Goal: Task Accomplishment & Management: Use online tool/utility

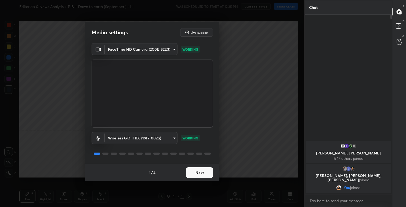
click at [205, 171] on button "Next" at bounding box center [199, 173] width 27 height 11
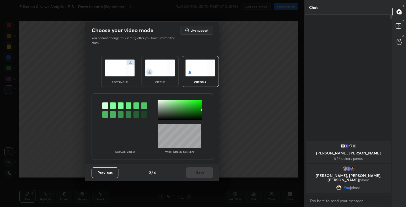
click at [114, 63] on img at bounding box center [120, 68] width 30 height 17
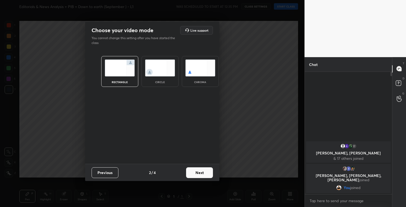
scroll to position [2, 2]
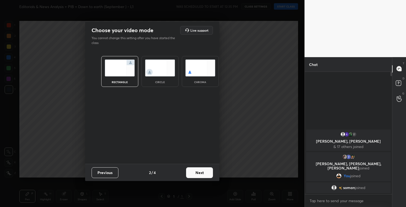
click at [198, 174] on button "Next" at bounding box center [199, 173] width 27 height 11
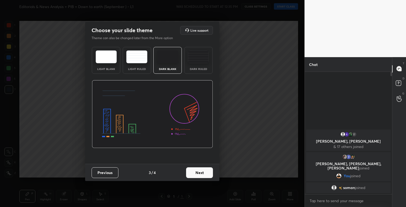
click at [206, 175] on button "Next" at bounding box center [199, 173] width 27 height 11
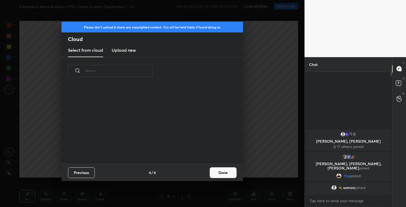
scroll to position [79, 172]
click at [227, 172] on button "Done" at bounding box center [223, 173] width 27 height 11
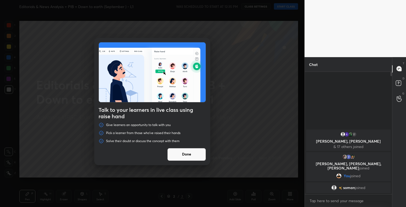
click at [194, 156] on button "Done" at bounding box center [186, 154] width 39 height 13
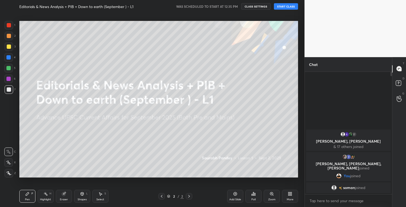
click at [288, 5] on button "START CLASS" at bounding box center [286, 6] width 24 height 6
click at [263, 6] on button "CLASS SETTINGS" at bounding box center [258, 6] width 30 height 6
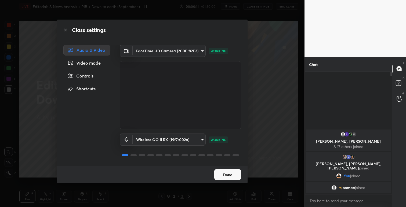
click at [230, 172] on button "Done" at bounding box center [227, 174] width 27 height 11
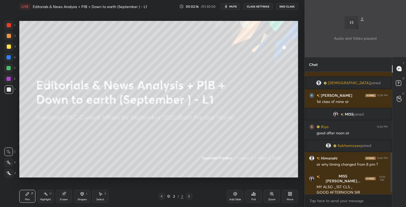
scroll to position [257, 0]
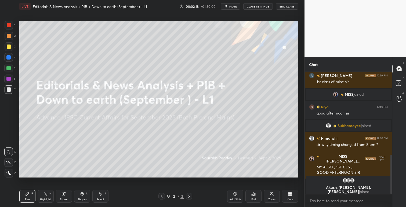
click at [292, 194] on icon at bounding box center [290, 194] width 4 height 4
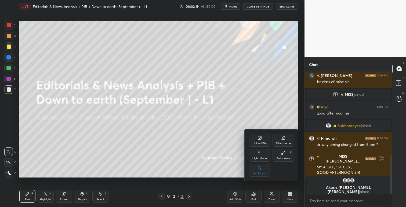
click at [260, 142] on div "Upload File" at bounding box center [259, 140] width 21 height 13
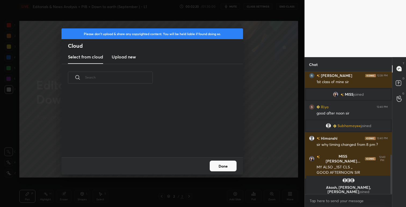
scroll to position [66, 172]
click at [133, 57] on h3 "Upload new" at bounding box center [124, 57] width 24 height 6
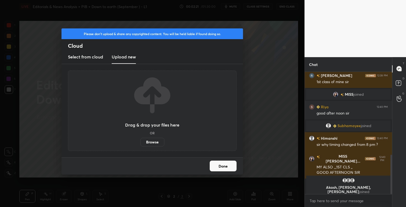
click at [154, 143] on label "Browse" at bounding box center [152, 142] width 24 height 9
click at [140, 143] on input "Browse" at bounding box center [140, 142] width 0 height 9
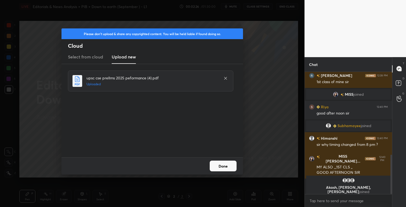
click at [229, 167] on button "Done" at bounding box center [223, 166] width 27 height 11
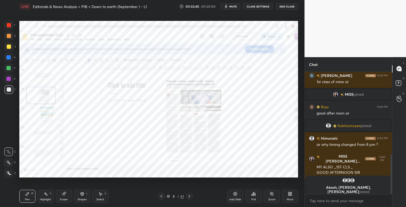
click at [209, 180] on div "Setting up your live class Poll for secs No correct answer Start poll" at bounding box center [158, 99] width 283 height 173
drag, startPoint x: 7, startPoint y: 26, endPoint x: 10, endPoint y: 28, distance: 3.4
click at [8, 26] on div at bounding box center [9, 25] width 4 height 4
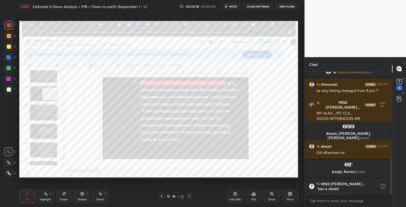
scroll to position [287, 0]
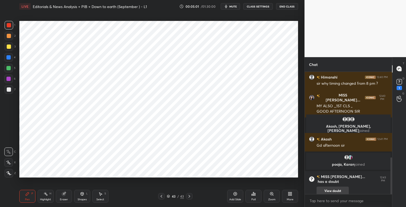
click at [340, 187] on button "View doubt" at bounding box center [333, 191] width 32 height 9
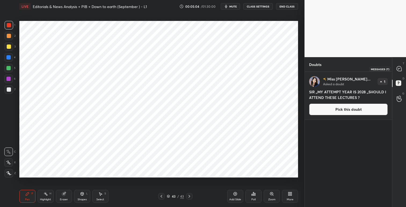
click at [401, 67] on icon at bounding box center [399, 68] width 5 height 5
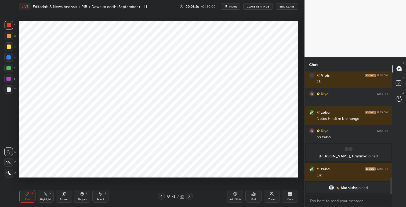
scroll to position [779, 0]
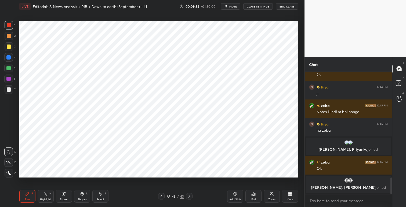
click at [291, 193] on icon at bounding box center [290, 193] width 1 height 1
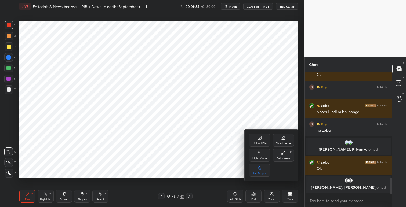
click at [262, 148] on div "Upload File Slide theme Light Mode Full screen F Live Support" at bounding box center [271, 155] width 45 height 43
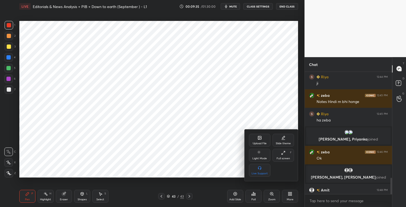
scroll to position [787, 0]
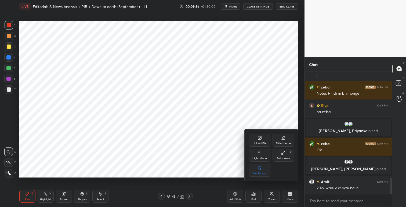
click at [261, 144] on div "Upload File" at bounding box center [260, 143] width 14 height 3
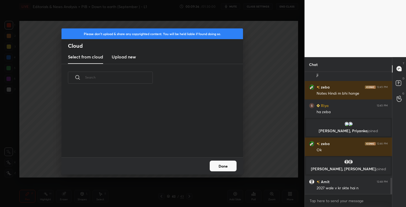
scroll to position [66, 172]
click at [128, 59] on h3 "Upload new" at bounding box center [124, 57] width 24 height 6
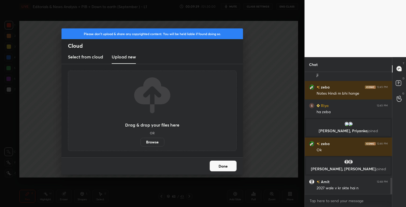
click at [154, 143] on label "Browse" at bounding box center [152, 142] width 24 height 9
click at [140, 143] on input "Browse" at bounding box center [140, 142] width 0 height 9
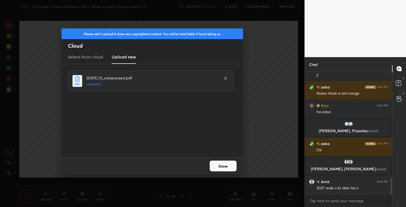
click at [223, 169] on button "Done" at bounding box center [223, 166] width 27 height 11
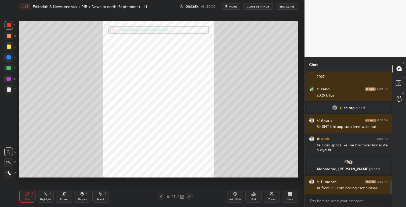
scroll to position [982, 0]
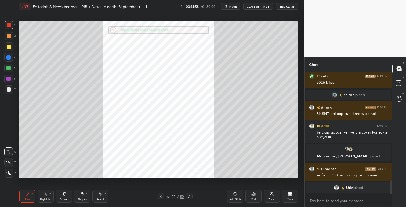
click at [192, 197] on div at bounding box center [189, 196] width 6 height 6
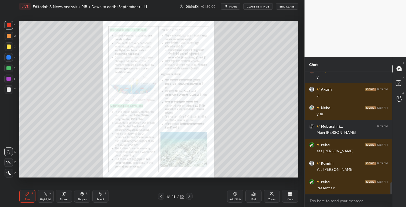
scroll to position [1157, 0]
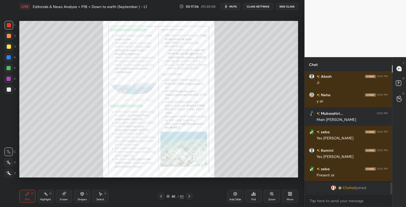
drag, startPoint x: 162, startPoint y: 196, endPoint x: 165, endPoint y: 199, distance: 4.4
click at [162, 196] on icon at bounding box center [161, 196] width 4 height 4
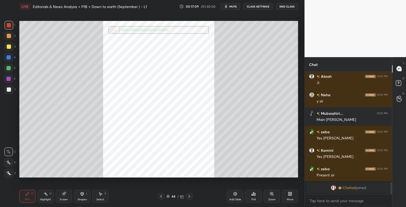
click at [189, 195] on icon at bounding box center [189, 196] width 4 height 4
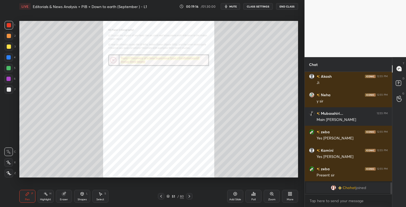
click at [273, 193] on icon at bounding box center [272, 194] width 4 height 4
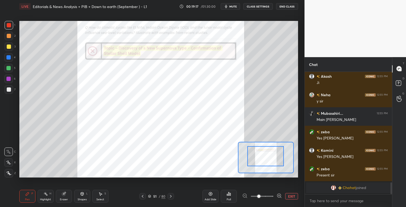
drag, startPoint x: 277, startPoint y: 164, endPoint x: 278, endPoint y: 160, distance: 3.9
click at [278, 157] on div at bounding box center [265, 156] width 37 height 20
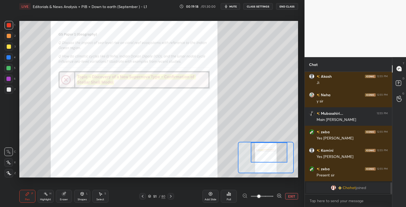
drag, startPoint x: 280, startPoint y: 155, endPoint x: 286, endPoint y: 156, distance: 6.0
click at [283, 154] on div at bounding box center [269, 153] width 37 height 20
click at [251, 149] on div at bounding box center [269, 153] width 37 height 20
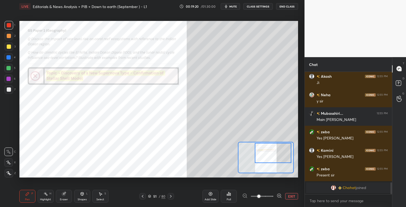
drag, startPoint x: 260, startPoint y: 153, endPoint x: 272, endPoint y: 154, distance: 12.4
click at [276, 153] on div at bounding box center [273, 153] width 37 height 20
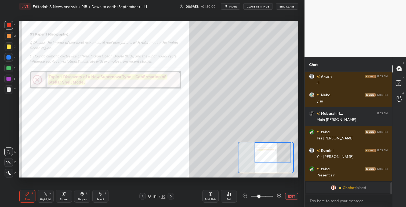
scroll to position [1118, 0]
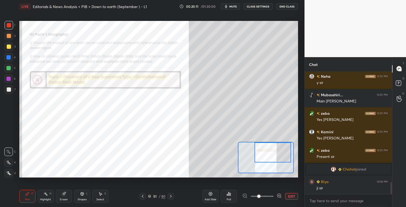
click at [143, 197] on icon at bounding box center [142, 196] width 4 height 4
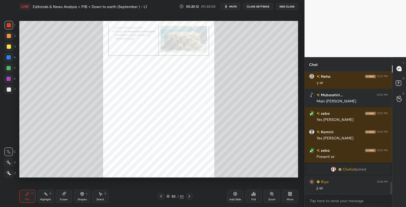
click at [162, 196] on icon at bounding box center [161, 196] width 4 height 4
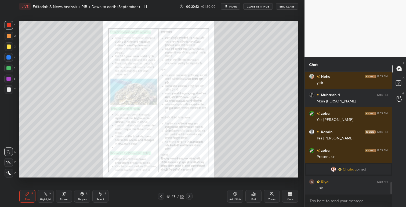
click at [162, 197] on icon at bounding box center [161, 196] width 4 height 4
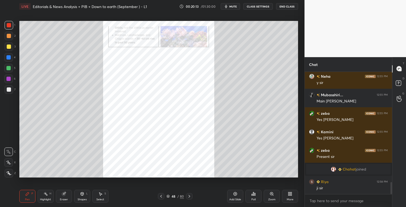
click at [162, 196] on icon at bounding box center [161, 196] width 4 height 4
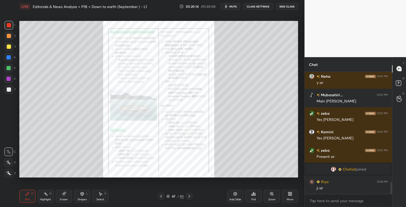
click at [161, 197] on icon at bounding box center [161, 196] width 4 height 4
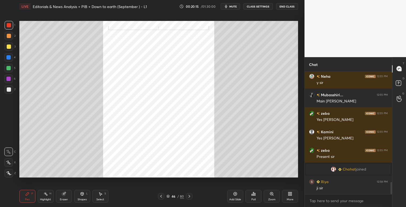
click at [162, 196] on icon at bounding box center [161, 196] width 4 height 4
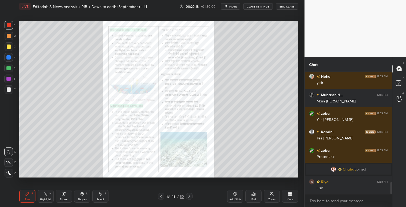
click at [273, 195] on icon at bounding box center [272, 194] width 4 height 4
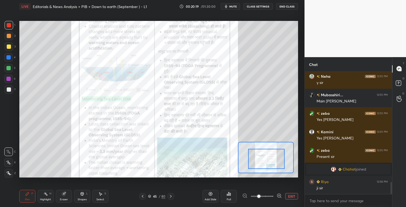
drag, startPoint x: 273, startPoint y: 157, endPoint x: 274, endPoint y: 165, distance: 7.8
click at [274, 165] on div at bounding box center [266, 159] width 37 height 20
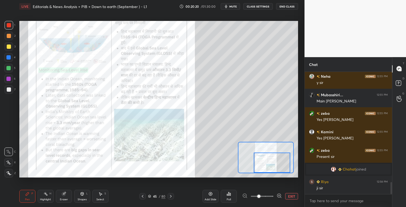
drag, startPoint x: 274, startPoint y: 164, endPoint x: 282, endPoint y: 168, distance: 9.0
click at [280, 167] on div at bounding box center [272, 163] width 37 height 20
drag, startPoint x: 173, startPoint y: 184, endPoint x: 166, endPoint y: 195, distance: 12.6
click at [171, 187] on div "LIVE Editorials & News Analysis + PIB + Down to earth (September ) - L1 00:20:2…" at bounding box center [158, 103] width 283 height 207
click at [171, 197] on icon at bounding box center [171, 196] width 4 height 4
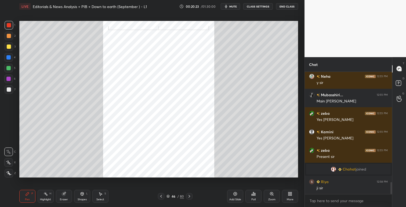
click at [189, 196] on icon at bounding box center [190, 196] width 2 height 3
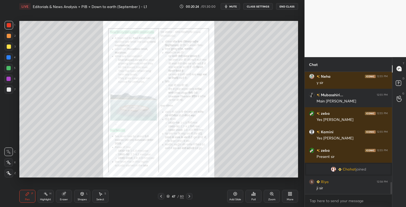
click at [190, 196] on icon at bounding box center [189, 196] width 4 height 4
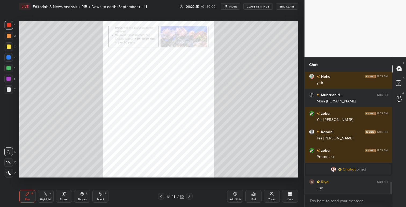
click at [190, 196] on icon at bounding box center [189, 196] width 4 height 4
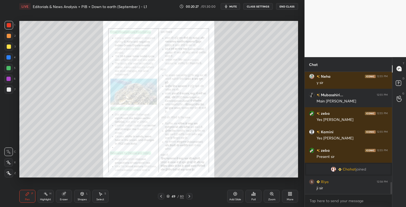
click at [274, 194] on div "Zoom" at bounding box center [272, 196] width 16 height 13
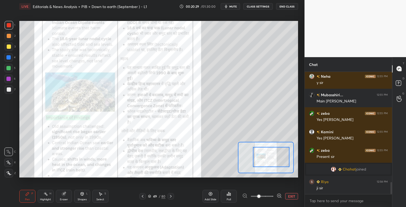
drag, startPoint x: 279, startPoint y: 156, endPoint x: 286, endPoint y: 163, distance: 9.5
click at [281, 159] on div at bounding box center [271, 157] width 37 height 20
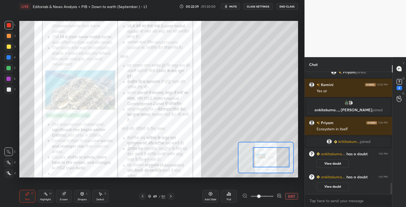
scroll to position [1230, 0]
click at [143, 196] on icon at bounding box center [142, 196] width 4 height 4
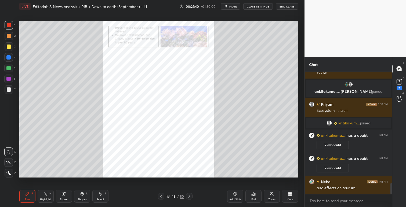
click at [161, 197] on icon at bounding box center [161, 196] width 4 height 4
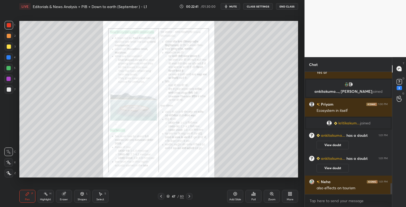
click at [163, 196] on div at bounding box center [161, 196] width 6 height 6
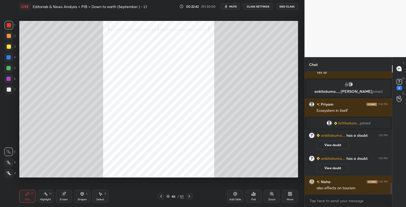
click at [162, 197] on icon at bounding box center [161, 196] width 4 height 4
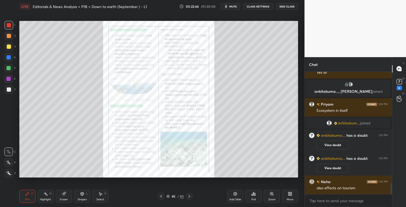
click at [272, 194] on icon at bounding box center [272, 194] width 4 height 4
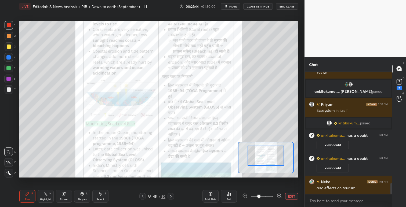
click at [272, 157] on div at bounding box center [266, 156] width 37 height 20
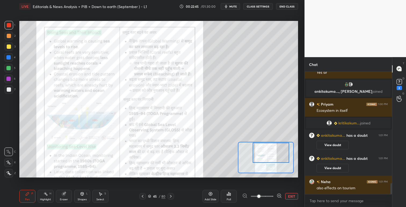
drag, startPoint x: 274, startPoint y: 158, endPoint x: 276, endPoint y: 160, distance: 3.4
click at [276, 160] on div at bounding box center [271, 153] width 37 height 20
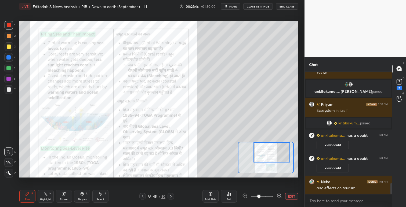
drag, startPoint x: 277, startPoint y: 160, endPoint x: 279, endPoint y: 163, distance: 3.7
click at [277, 160] on div at bounding box center [272, 153] width 37 height 20
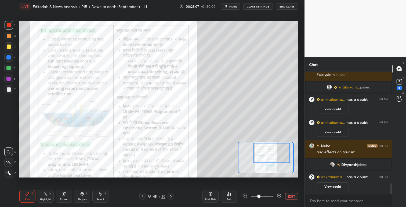
scroll to position [1269, 0]
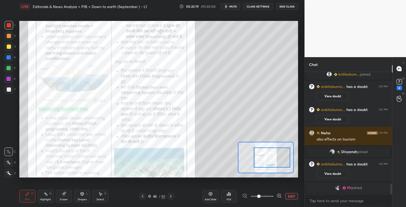
drag, startPoint x: 270, startPoint y: 154, endPoint x: 270, endPoint y: 158, distance: 4.9
click at [270, 158] on div at bounding box center [272, 158] width 37 height 20
click at [261, 195] on span at bounding box center [258, 196] width 3 height 3
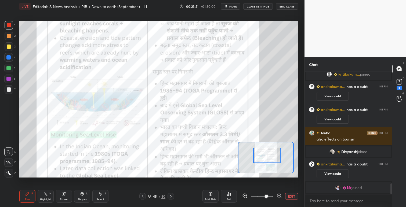
click at [260, 153] on div at bounding box center [266, 155] width 27 height 15
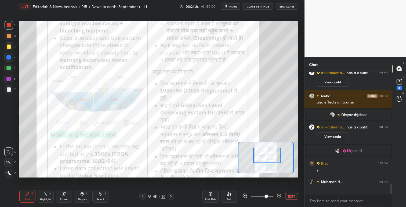
scroll to position [1314, 0]
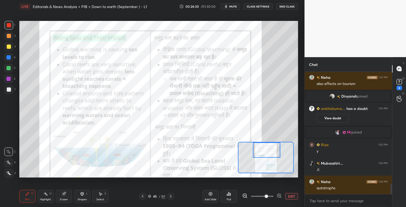
click at [272, 152] on div at bounding box center [266, 150] width 27 height 15
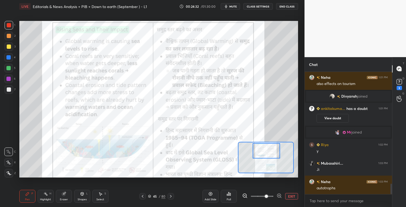
click at [270, 154] on div at bounding box center [266, 150] width 27 height 15
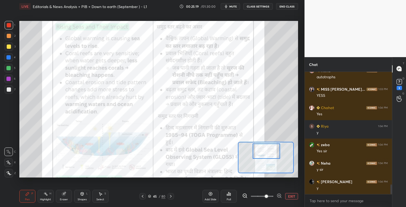
scroll to position [1444, 0]
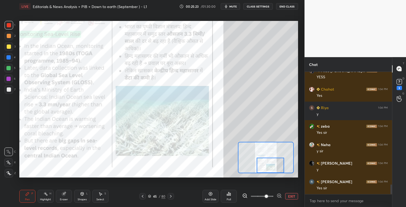
drag, startPoint x: 269, startPoint y: 149, endPoint x: 271, endPoint y: 165, distance: 16.3
click at [272, 166] on div at bounding box center [270, 165] width 27 height 15
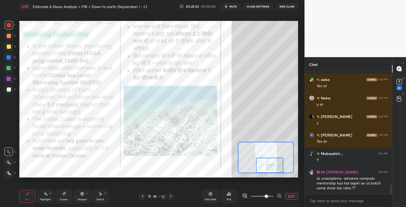
scroll to position [1503, 0]
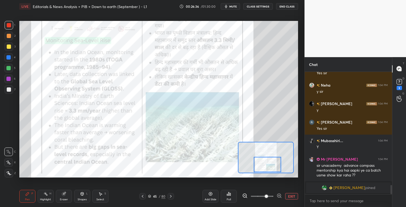
click at [269, 167] on div at bounding box center [267, 164] width 27 height 15
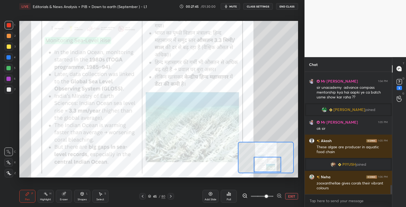
scroll to position [1525, 0]
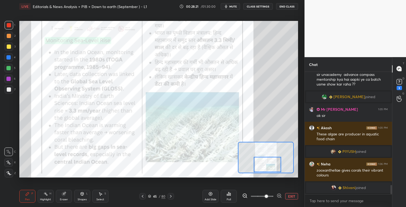
click at [8, 47] on div at bounding box center [9, 47] width 4 height 4
drag, startPoint x: 10, startPoint y: 59, endPoint x: 9, endPoint y: 67, distance: 8.6
click at [10, 60] on div at bounding box center [8, 57] width 9 height 9
click at [9, 68] on div at bounding box center [8, 68] width 4 height 4
click at [172, 197] on icon at bounding box center [171, 196] width 4 height 4
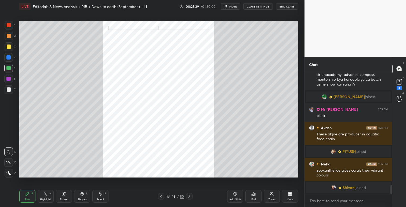
click at [190, 196] on icon at bounding box center [189, 196] width 4 height 4
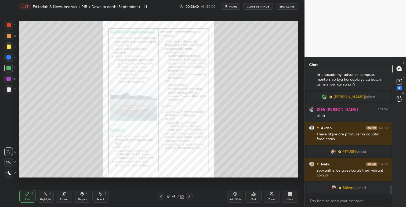
click at [271, 194] on icon at bounding box center [272, 194] width 4 height 4
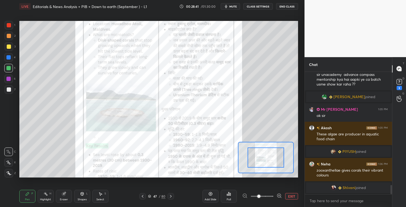
click at [273, 150] on div at bounding box center [266, 158] width 37 height 20
drag, startPoint x: 271, startPoint y: 153, endPoint x: 276, endPoint y: 153, distance: 4.6
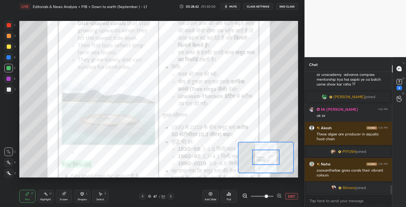
click at [265, 195] on span at bounding box center [266, 196] width 3 height 3
drag, startPoint x: 267, startPoint y: 161, endPoint x: 269, endPoint y: 153, distance: 7.6
click at [268, 153] on div at bounding box center [265, 157] width 27 height 15
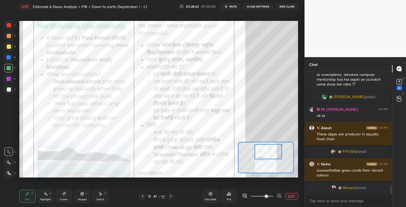
click at [270, 156] on div at bounding box center [268, 151] width 27 height 15
drag, startPoint x: 10, startPoint y: 25, endPoint x: 18, endPoint y: 36, distance: 13.5
click at [10, 26] on div at bounding box center [9, 25] width 4 height 4
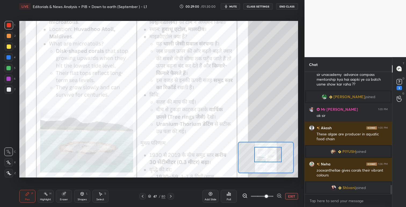
click at [270, 156] on div at bounding box center [267, 154] width 27 height 15
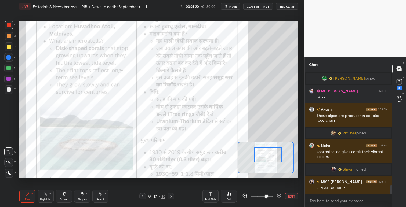
scroll to position [1553, 0]
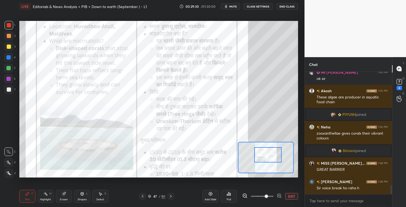
click at [254, 6] on button "CLASS SETTINGS" at bounding box center [258, 6] width 30 height 6
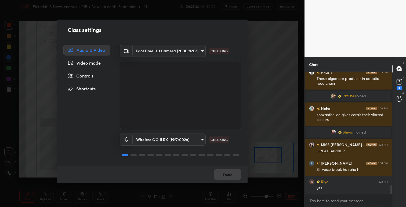
scroll to position [1627, 0]
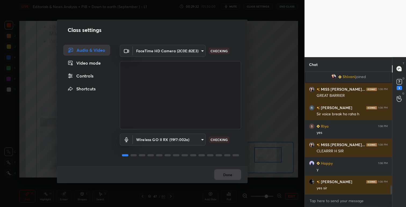
click at [226, 177] on div "Done" at bounding box center [152, 174] width 191 height 17
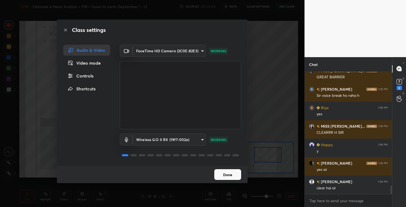
click at [228, 177] on button "Done" at bounding box center [227, 174] width 27 height 11
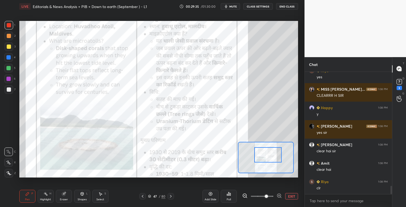
scroll to position [1701, 0]
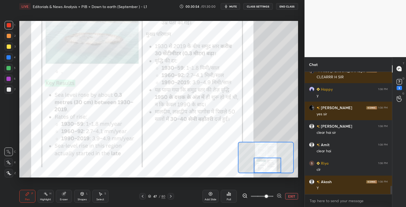
drag, startPoint x: 263, startPoint y: 155, endPoint x: 263, endPoint y: 165, distance: 10.2
click at [263, 166] on div at bounding box center [267, 165] width 27 height 15
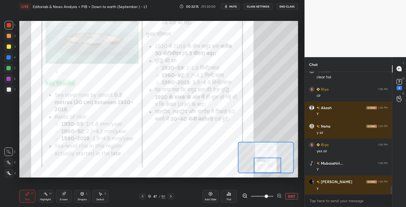
scroll to position [1788, 0]
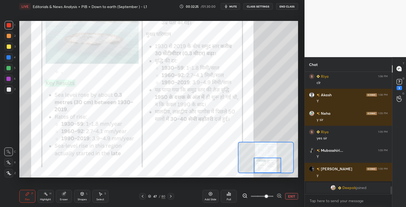
click at [171, 196] on icon at bounding box center [171, 196] width 4 height 4
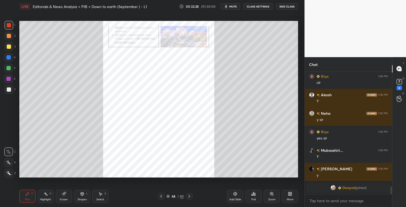
click at [190, 196] on icon at bounding box center [190, 196] width 2 height 3
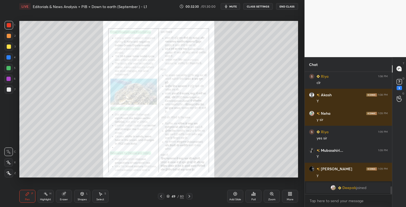
click at [271, 194] on icon at bounding box center [271, 194] width 1 height 0
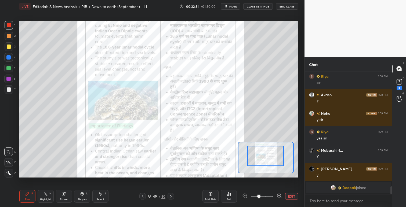
click at [274, 157] on div at bounding box center [265, 156] width 37 height 20
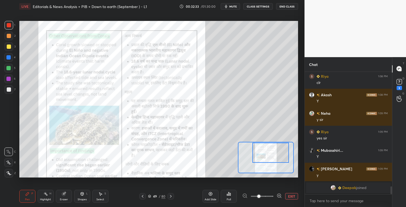
drag, startPoint x: 275, startPoint y: 157, endPoint x: 279, endPoint y: 158, distance: 3.8
click at [279, 158] on div at bounding box center [270, 153] width 37 height 20
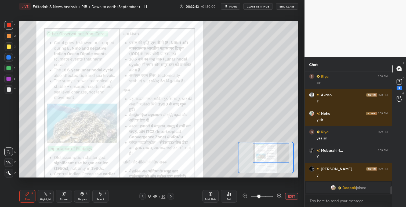
click at [211, 196] on icon at bounding box center [210, 194] width 4 height 4
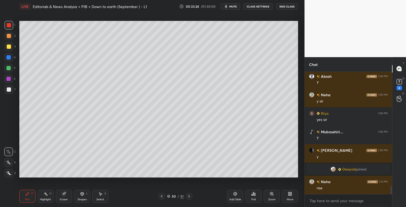
scroll to position [1731, 0]
click at [290, 194] on icon at bounding box center [290, 194] width 4 height 4
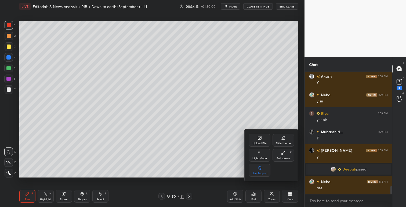
click at [255, 139] on div "Upload File" at bounding box center [259, 140] width 21 height 13
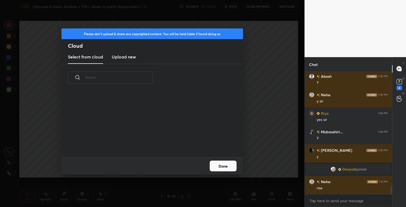
scroll to position [66, 172]
click at [127, 57] on h3 "Upload new" at bounding box center [124, 57] width 24 height 6
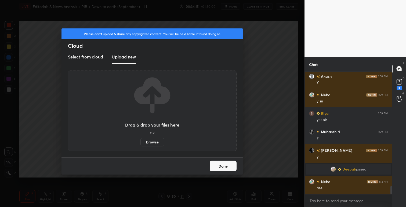
click at [151, 142] on label "Browse" at bounding box center [152, 142] width 24 height 9
click at [140, 142] on input "Browse" at bounding box center [140, 142] width 0 height 9
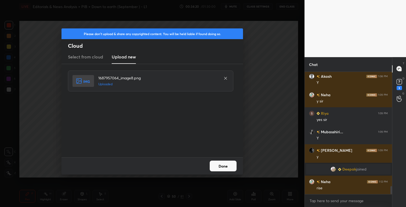
click at [223, 167] on button "Done" at bounding box center [223, 166] width 27 height 11
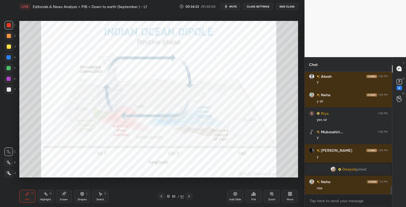
scroll to position [1744, 0]
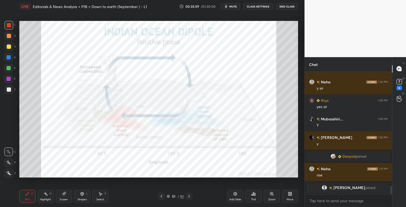
click at [162, 194] on icon at bounding box center [161, 196] width 4 height 4
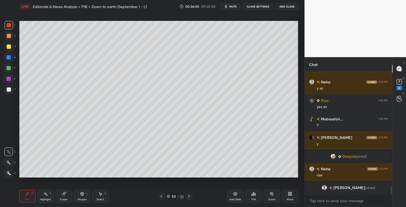
click at [161, 196] on icon at bounding box center [161, 196] width 4 height 4
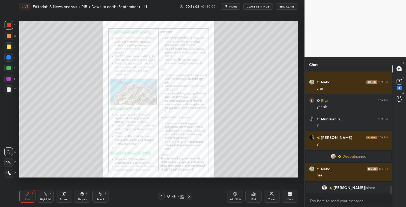
click at [274, 194] on icon at bounding box center [272, 194] width 4 height 4
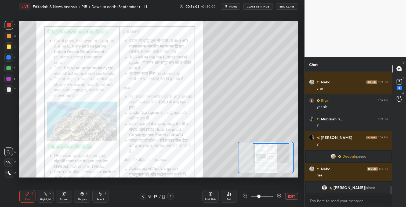
drag, startPoint x: 275, startPoint y: 156, endPoint x: 279, endPoint y: 155, distance: 3.9
click at [279, 155] on div at bounding box center [271, 153] width 37 height 20
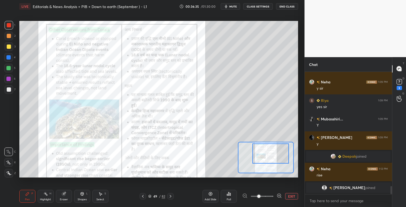
scroll to position [1758, 0]
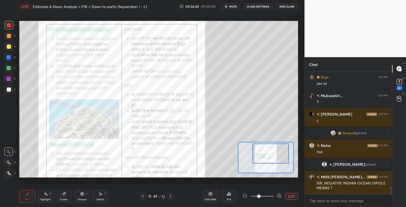
click at [171, 196] on icon at bounding box center [170, 196] width 4 height 4
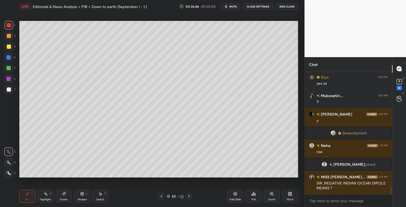
click at [189, 196] on icon at bounding box center [189, 196] width 2 height 3
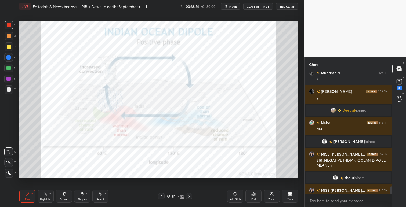
scroll to position [1780, 0]
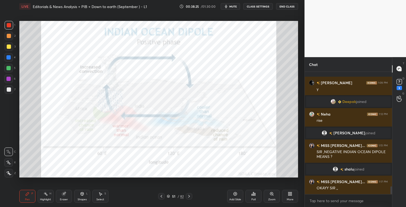
click at [162, 196] on icon at bounding box center [161, 196] width 4 height 4
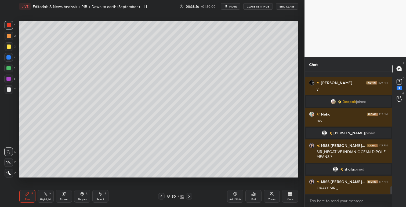
click at [162, 197] on icon at bounding box center [161, 196] width 4 height 4
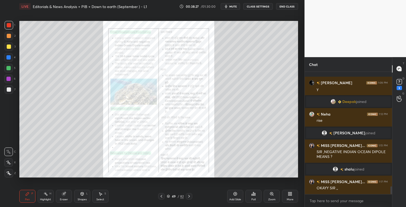
click at [272, 194] on icon at bounding box center [271, 194] width 3 height 3
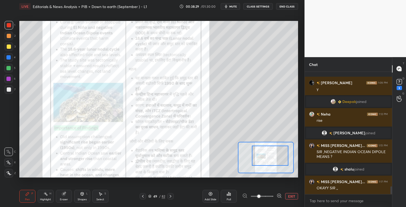
click at [279, 161] on div at bounding box center [270, 156] width 37 height 20
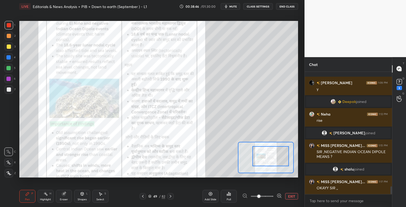
scroll to position [1793, 0]
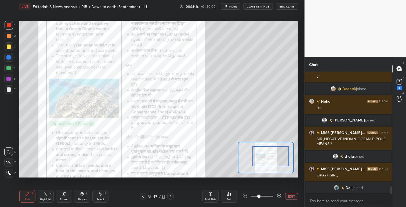
click at [212, 194] on icon at bounding box center [210, 194] width 4 height 4
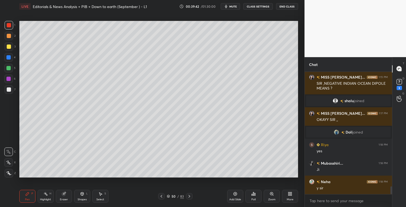
click at [289, 194] on icon at bounding box center [288, 194] width 1 height 1
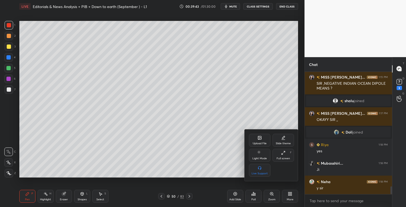
click at [255, 141] on div "Upload File" at bounding box center [259, 140] width 21 height 13
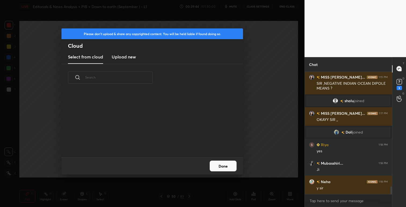
scroll to position [66, 172]
click at [127, 56] on h3 "Upload new" at bounding box center [124, 57] width 24 height 6
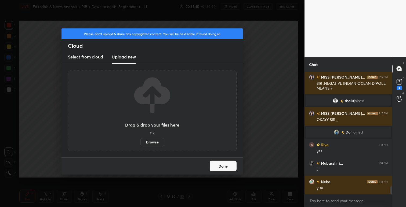
click at [154, 143] on label "Browse" at bounding box center [152, 142] width 24 height 9
click at [140, 143] on input "Browse" at bounding box center [140, 142] width 0 height 9
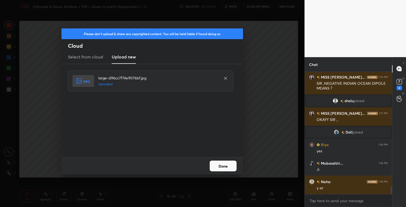
click at [230, 166] on button "Done" at bounding box center [223, 166] width 27 height 11
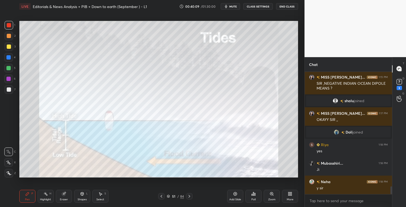
scroll to position [1811, 0]
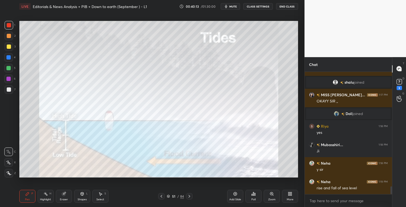
click at [159, 198] on icon at bounding box center [161, 196] width 4 height 4
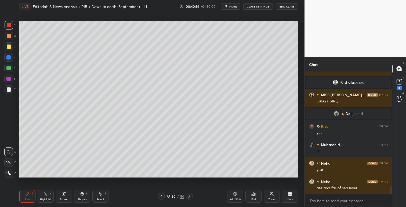
click at [162, 197] on icon at bounding box center [161, 196] width 4 height 4
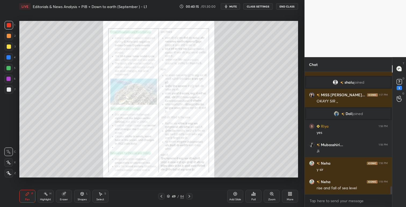
click at [272, 193] on icon at bounding box center [271, 194] width 3 height 3
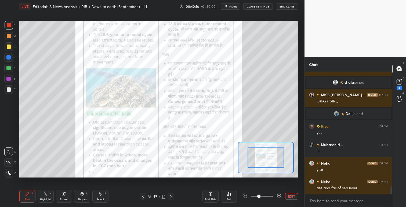
click at [270, 162] on div "Setting up your live class Poll for secs No correct answer Start poll" at bounding box center [158, 99] width 279 height 157
drag, startPoint x: 270, startPoint y: 157, endPoint x: 270, endPoint y: 160, distance: 3.0
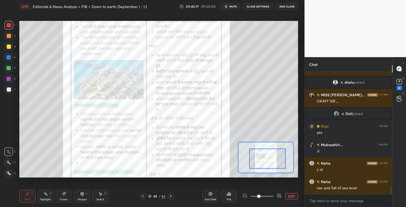
click at [272, 161] on div at bounding box center [267, 159] width 37 height 20
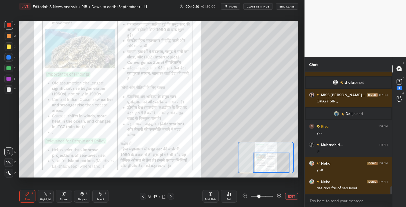
drag, startPoint x: 272, startPoint y: 161, endPoint x: 276, endPoint y: 165, distance: 5.1
click at [276, 165] on div at bounding box center [271, 163] width 37 height 20
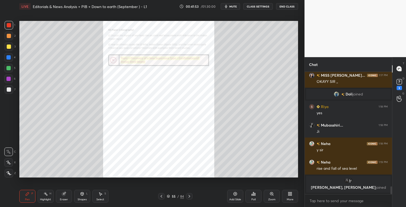
scroll to position [1870, 0]
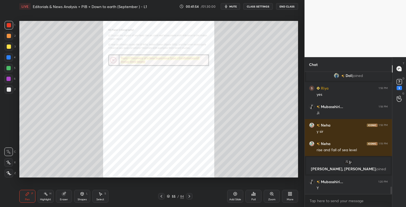
click at [272, 194] on icon at bounding box center [271, 194] width 1 height 0
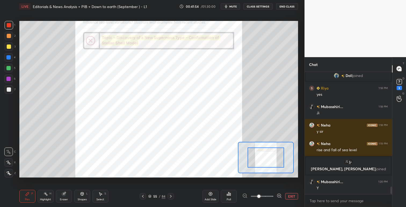
scroll to position [1888, 0]
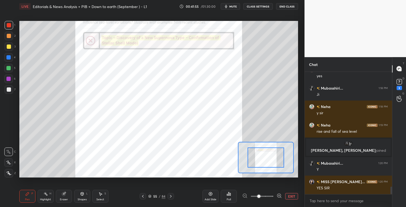
click at [265, 156] on div at bounding box center [266, 158] width 37 height 20
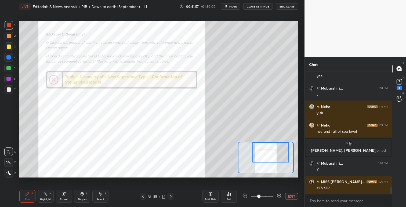
drag, startPoint x: 267, startPoint y: 156, endPoint x: 272, endPoint y: 146, distance: 11.3
click at [272, 146] on div at bounding box center [270, 153] width 37 height 20
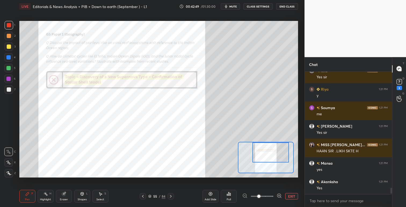
scroll to position [2185, 0]
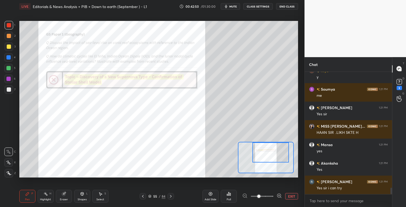
click at [294, 195] on button "EXIT" at bounding box center [291, 196] width 13 height 6
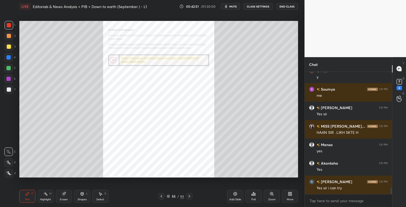
click at [288, 195] on icon at bounding box center [288, 194] width 1 height 1
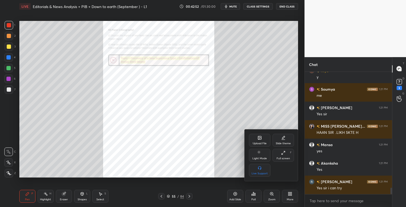
click at [257, 143] on div "Upload File" at bounding box center [260, 143] width 14 height 3
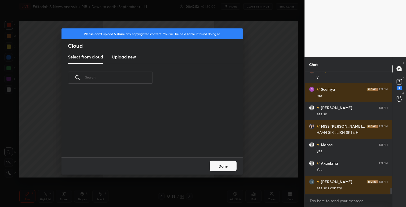
scroll to position [66, 172]
click at [131, 57] on h3 "Upload new" at bounding box center [124, 57] width 24 height 6
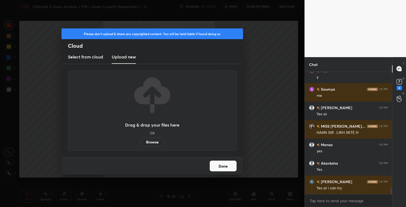
click at [157, 143] on label "Browse" at bounding box center [152, 142] width 24 height 9
click at [140, 143] on input "Browse" at bounding box center [140, 142] width 0 height 9
click at [229, 169] on button "Done" at bounding box center [223, 166] width 27 height 11
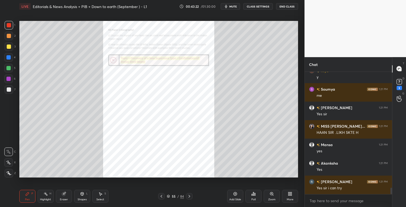
click at [289, 191] on div "More" at bounding box center [290, 196] width 16 height 13
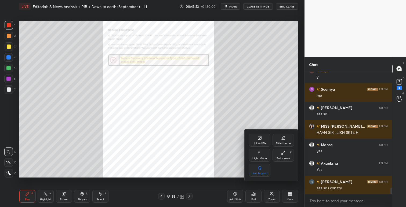
click at [261, 140] on div "Upload File" at bounding box center [259, 140] width 21 height 13
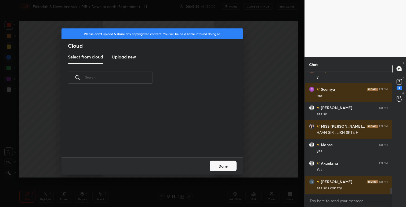
click at [129, 55] on h3 "Upload new" at bounding box center [124, 57] width 24 height 6
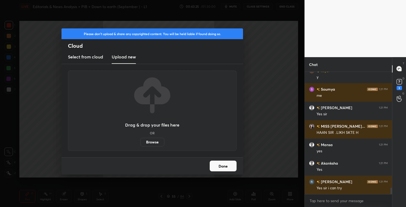
click at [157, 142] on label "Browse" at bounding box center [152, 142] width 24 height 9
click at [140, 142] on input "Browse" at bounding box center [140, 142] width 0 height 9
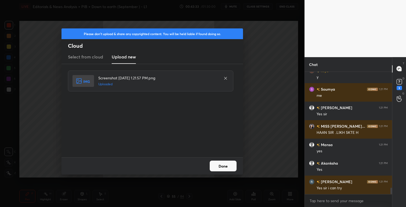
click at [225, 166] on button "Done" at bounding box center [223, 166] width 27 height 11
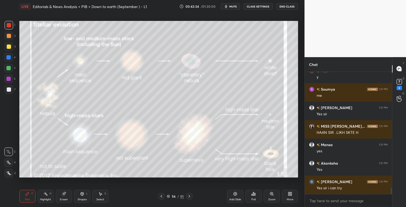
scroll to position [2203, 0]
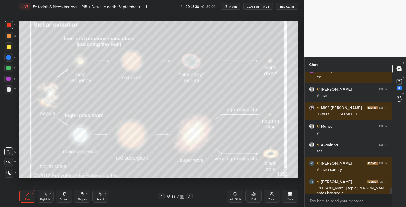
click at [161, 196] on icon at bounding box center [161, 196] width 4 height 4
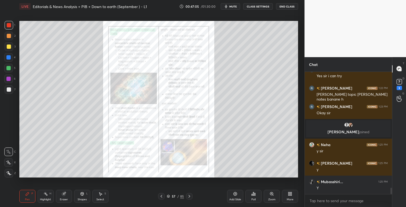
scroll to position [2233, 0]
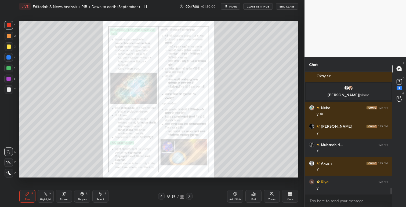
click at [271, 194] on icon at bounding box center [271, 194] width 1 height 0
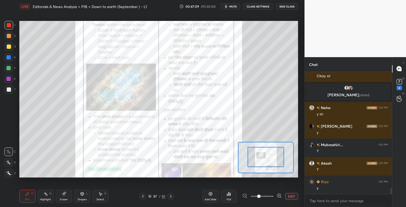
click at [269, 154] on div at bounding box center [266, 157] width 37 height 20
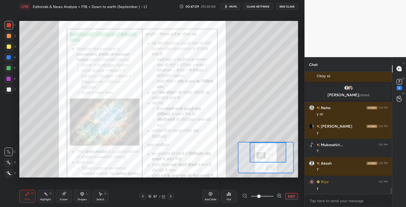
scroll to position [2252, 0]
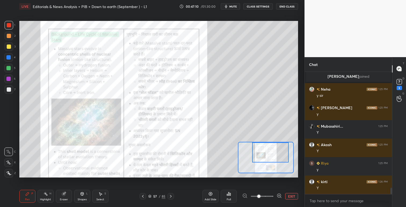
drag, startPoint x: 270, startPoint y: 153, endPoint x: 273, endPoint y: 151, distance: 3.1
click at [273, 151] on div at bounding box center [270, 153] width 37 height 20
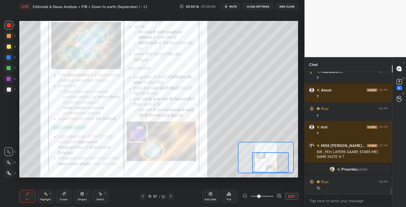
scroll to position [2289, 0]
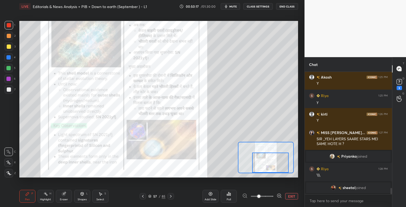
drag, startPoint x: 268, startPoint y: 155, endPoint x: 276, endPoint y: 164, distance: 12.2
click at [267, 165] on div at bounding box center [270, 163] width 37 height 20
click at [171, 197] on icon at bounding box center [171, 196] width 4 height 4
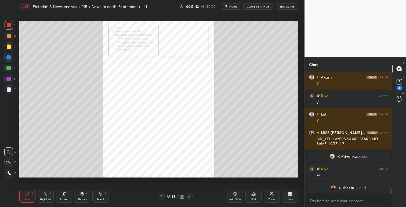
click at [188, 197] on icon at bounding box center [189, 196] width 4 height 4
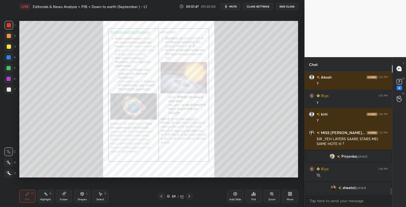
click at [273, 195] on icon at bounding box center [273, 195] width 1 height 1
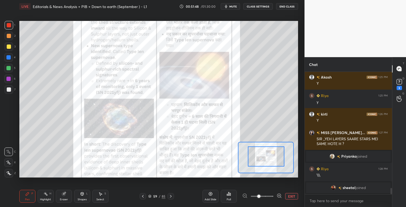
click at [271, 161] on div at bounding box center [266, 157] width 37 height 20
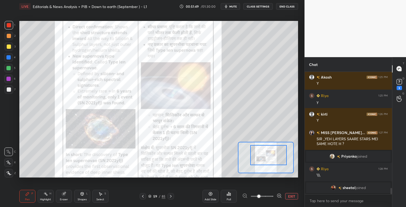
click at [272, 159] on div at bounding box center [268, 155] width 37 height 20
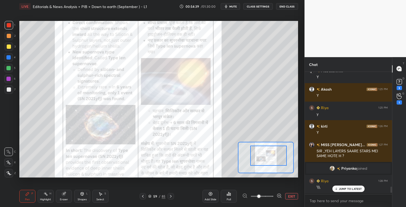
scroll to position [2304, 0]
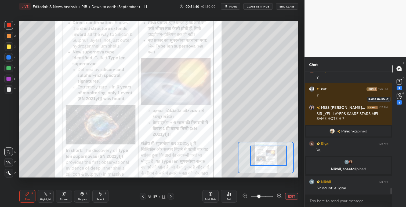
click at [400, 102] on div "1" at bounding box center [399, 102] width 5 height 4
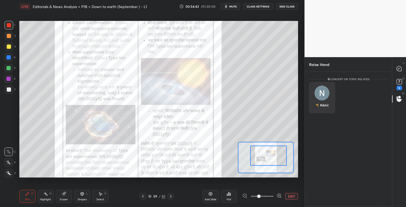
click at [326, 92] on img "grid" at bounding box center [321, 93] width 15 height 15
click at [319, 107] on button "INVITE" at bounding box center [322, 109] width 21 height 7
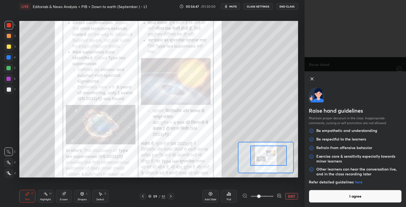
click at [349, 196] on button "I agree" at bounding box center [355, 196] width 93 height 13
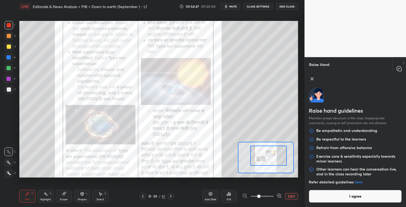
scroll to position [112, 86]
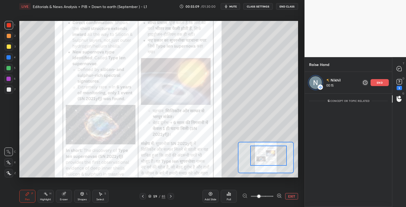
click at [261, 196] on span at bounding box center [258, 196] width 3 height 3
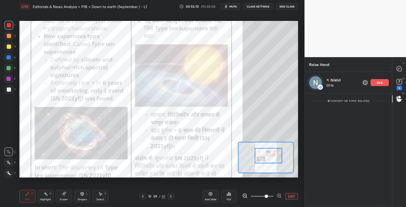
click at [265, 196] on span at bounding box center [266, 196] width 3 height 3
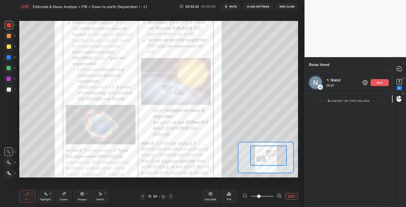
click at [381, 82] on p "end" at bounding box center [380, 82] width 6 height 3
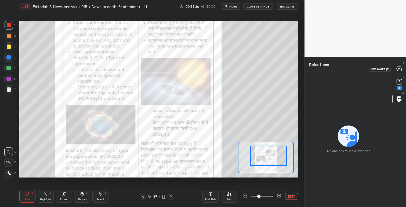
click at [402, 68] on icon at bounding box center [399, 69] width 6 height 6
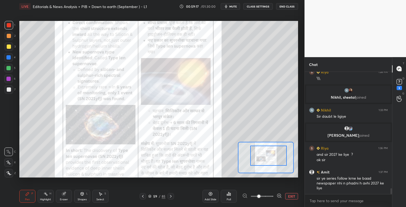
scroll to position [2378, 0]
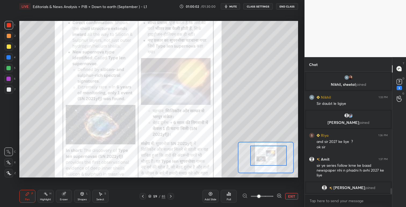
click at [291, 195] on button "EXIT" at bounding box center [291, 196] width 13 height 6
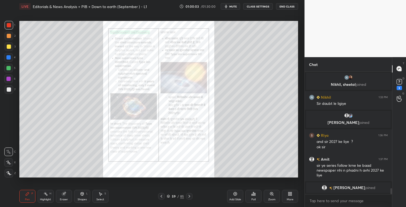
click at [188, 196] on icon at bounding box center [189, 196] width 4 height 4
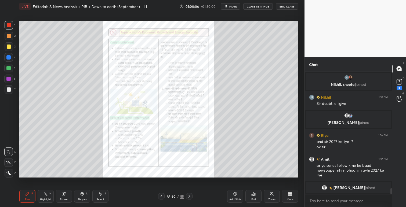
click at [190, 195] on icon at bounding box center [189, 196] width 4 height 4
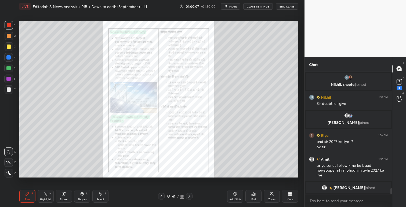
click at [191, 196] on icon at bounding box center [189, 196] width 4 height 4
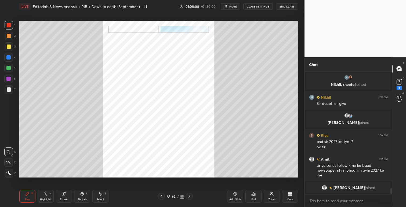
click at [191, 196] on icon at bounding box center [189, 196] width 4 height 4
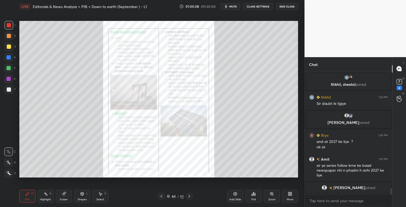
click at [191, 196] on icon at bounding box center [189, 196] width 4 height 4
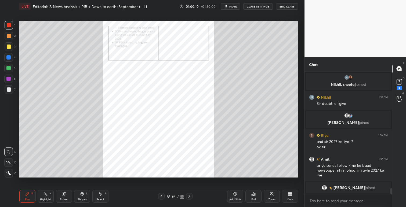
click at [191, 196] on icon at bounding box center [189, 196] width 4 height 4
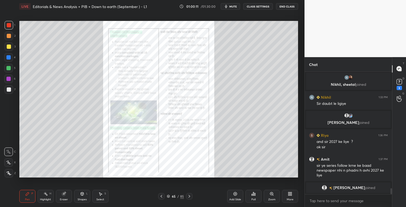
click at [191, 197] on icon at bounding box center [189, 196] width 4 height 4
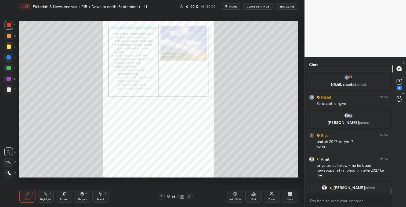
click at [191, 197] on icon at bounding box center [189, 196] width 4 height 4
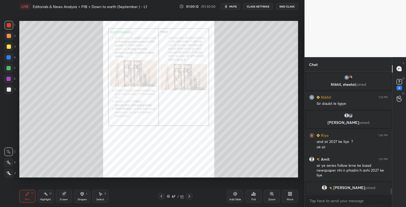
click at [191, 197] on icon at bounding box center [189, 196] width 4 height 4
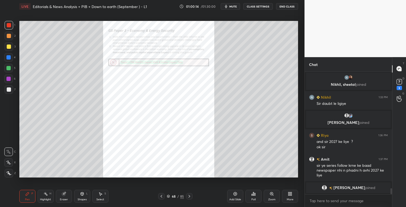
click at [270, 196] on icon at bounding box center [272, 194] width 4 height 4
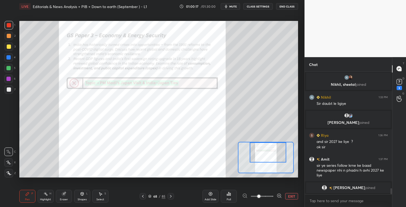
drag, startPoint x: 273, startPoint y: 150, endPoint x: 275, endPoint y: 144, distance: 6.8
click at [275, 144] on div at bounding box center [268, 153] width 37 height 20
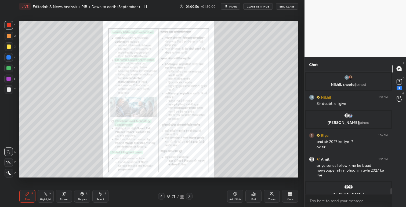
scroll to position [2385, 0]
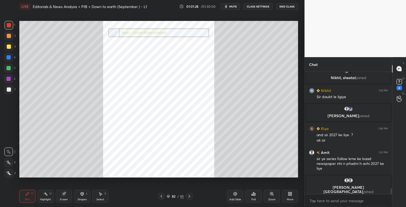
click at [288, 195] on icon at bounding box center [288, 194] width 1 height 1
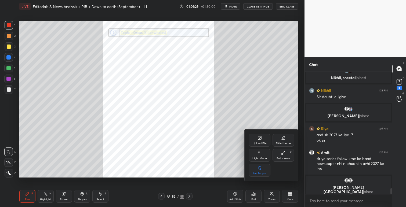
click at [236, 153] on div at bounding box center [203, 103] width 406 height 207
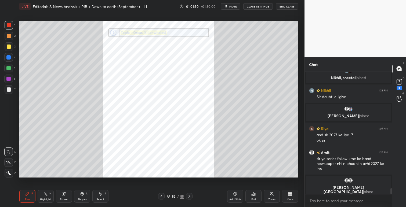
click at [272, 193] on icon at bounding box center [271, 194] width 3 height 3
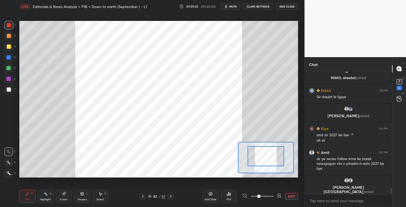
drag, startPoint x: 269, startPoint y: 165, endPoint x: 269, endPoint y: 159, distance: 6.2
click at [269, 159] on div at bounding box center [266, 156] width 37 height 20
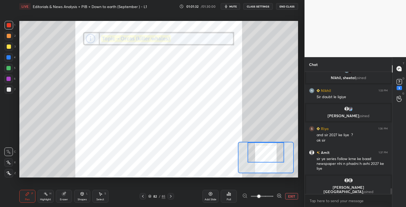
click at [274, 162] on div at bounding box center [266, 157] width 56 height 31
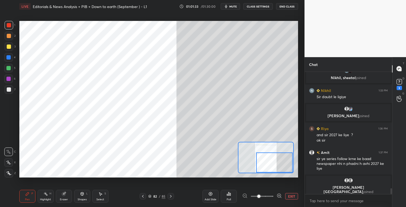
drag, startPoint x: 272, startPoint y: 158, endPoint x: 271, endPoint y: 144, distance: 14.0
click at [271, 153] on div at bounding box center [274, 163] width 37 height 20
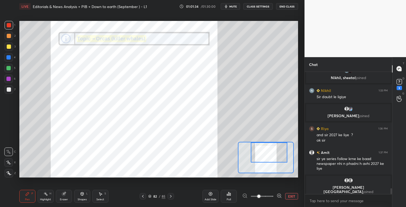
drag, startPoint x: 271, startPoint y: 144, endPoint x: 266, endPoint y: 143, distance: 5.4
click at [266, 143] on div at bounding box center [269, 153] width 37 height 20
click at [172, 196] on icon at bounding box center [171, 196] width 4 height 4
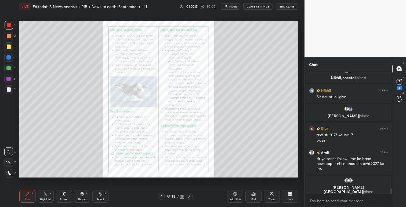
click at [191, 197] on icon at bounding box center [189, 196] width 4 height 4
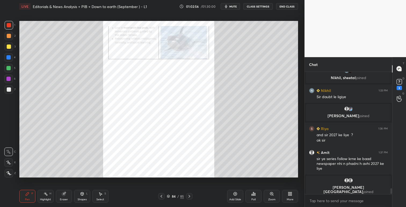
click at [190, 197] on icon at bounding box center [189, 196] width 4 height 4
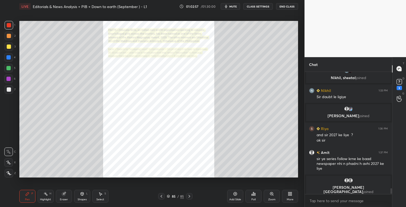
click at [161, 198] on icon at bounding box center [161, 196] width 4 height 4
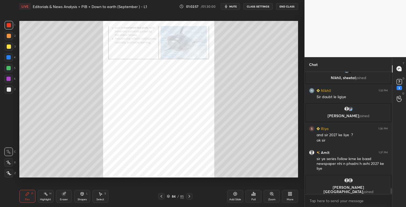
click at [162, 197] on icon at bounding box center [162, 196] width 2 height 3
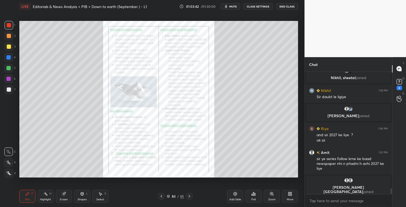
click at [272, 195] on icon at bounding box center [271, 194] width 3 height 3
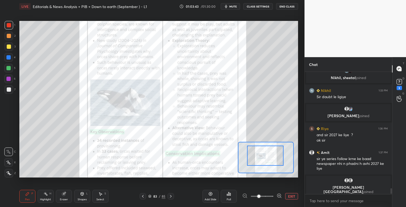
click at [273, 150] on div at bounding box center [265, 156] width 37 height 20
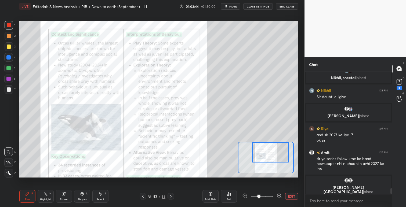
drag, startPoint x: 273, startPoint y: 150, endPoint x: 277, endPoint y: 150, distance: 4.0
click at [277, 150] on div at bounding box center [270, 153] width 37 height 20
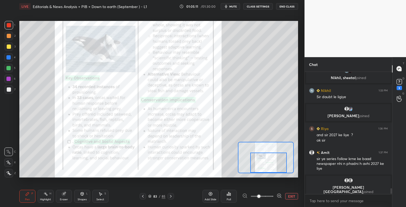
drag, startPoint x: 260, startPoint y: 156, endPoint x: 251, endPoint y: 163, distance: 11.5
click at [258, 167] on div at bounding box center [268, 163] width 37 height 20
click at [270, 158] on div at bounding box center [268, 163] width 37 height 20
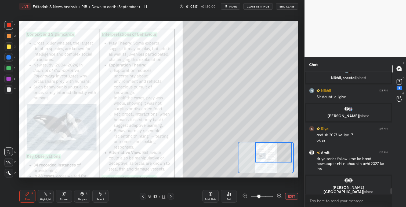
drag, startPoint x: 270, startPoint y: 160, endPoint x: 273, endPoint y: 154, distance: 6.1
click at [273, 154] on div at bounding box center [273, 153] width 37 height 20
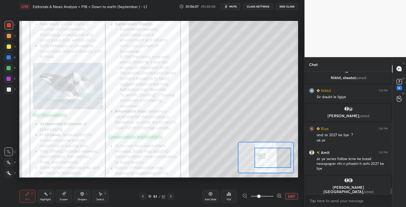
drag, startPoint x: 262, startPoint y: 156, endPoint x: 261, endPoint y: 159, distance: 3.1
click at [261, 159] on div at bounding box center [273, 158] width 37 height 20
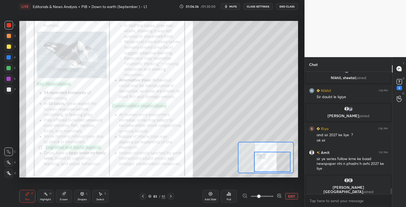
drag, startPoint x: 267, startPoint y: 157, endPoint x: 266, endPoint y: 160, distance: 3.8
click at [266, 160] on div at bounding box center [272, 162] width 37 height 20
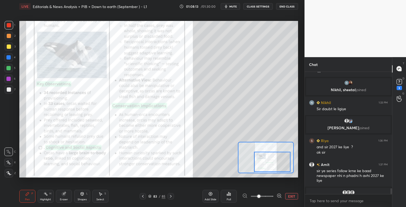
click at [172, 196] on icon at bounding box center [171, 196] width 4 height 4
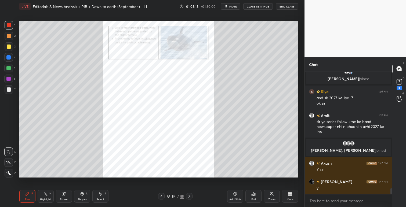
scroll to position [2410, 0]
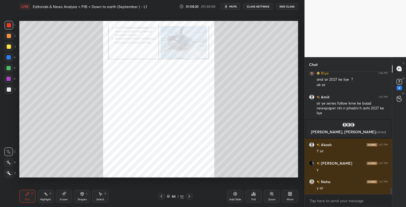
click at [190, 196] on icon at bounding box center [189, 196] width 4 height 4
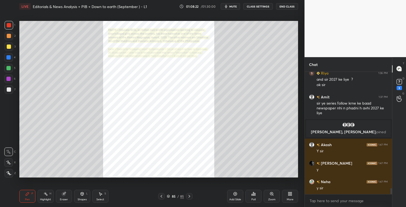
click at [162, 197] on icon at bounding box center [161, 196] width 4 height 4
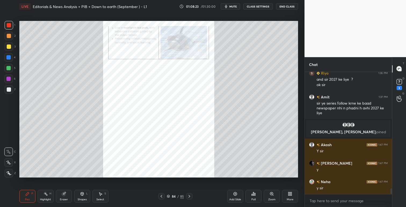
click at [162, 197] on icon at bounding box center [161, 196] width 4 height 4
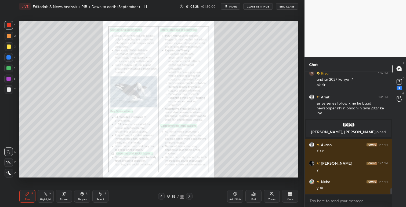
click at [191, 196] on div at bounding box center [189, 196] width 6 height 6
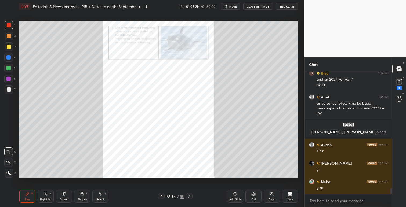
click at [191, 196] on div at bounding box center [189, 196] width 6 height 6
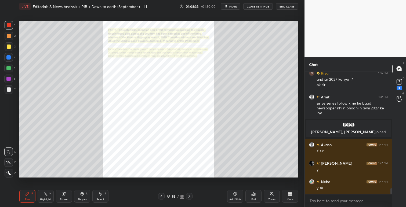
click at [272, 194] on icon at bounding box center [271, 194] width 3 height 3
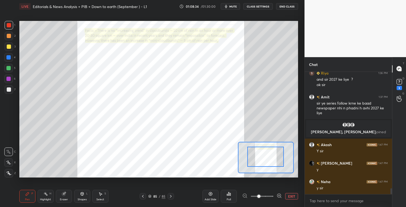
click at [271, 147] on div at bounding box center [265, 157] width 37 height 20
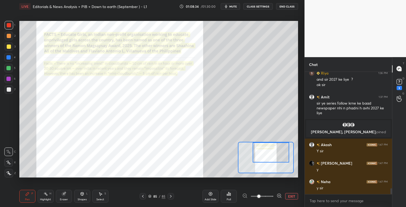
drag, startPoint x: 271, startPoint y: 147, endPoint x: 278, endPoint y: 146, distance: 7.0
click at [276, 143] on div at bounding box center [271, 153] width 37 height 20
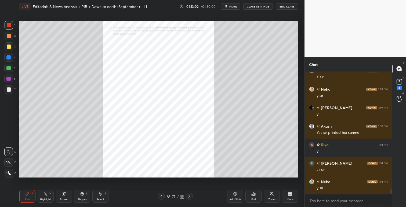
scroll to position [2558, 0]
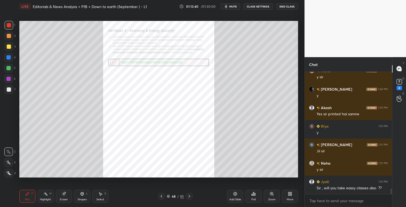
click at [189, 196] on icon at bounding box center [190, 196] width 2 height 3
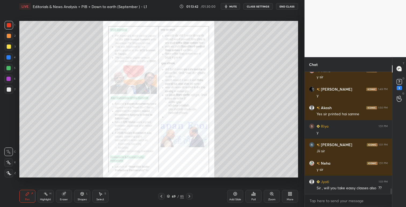
click at [270, 193] on icon at bounding box center [272, 194] width 4 height 4
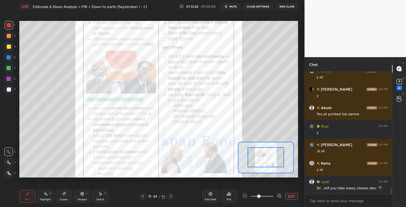
drag, startPoint x: 267, startPoint y: 163, endPoint x: 268, endPoint y: 156, distance: 7.3
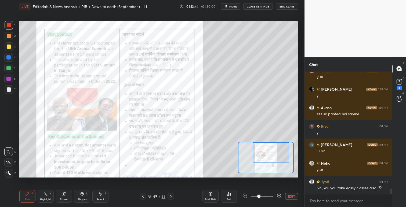
drag, startPoint x: 268, startPoint y: 159, endPoint x: 273, endPoint y: 149, distance: 10.7
click at [273, 149] on div at bounding box center [271, 153] width 37 height 20
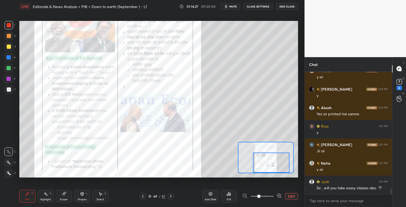
drag, startPoint x: 268, startPoint y: 152, endPoint x: 268, endPoint y: 162, distance: 9.9
click at [269, 163] on div at bounding box center [271, 163] width 37 height 20
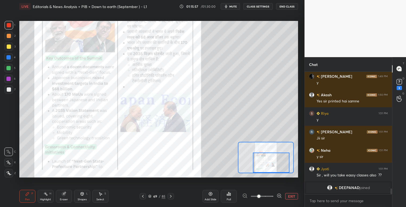
click at [172, 197] on icon at bounding box center [171, 196] width 4 height 4
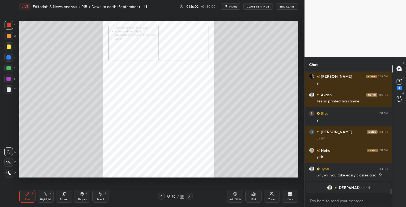
click at [190, 197] on icon at bounding box center [189, 196] width 4 height 4
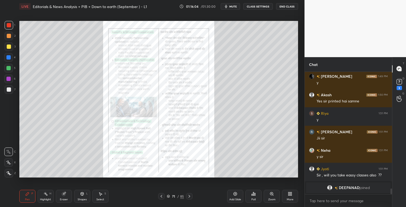
click at [274, 193] on icon at bounding box center [272, 194] width 4 height 4
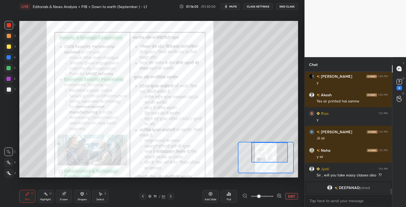
drag, startPoint x: 273, startPoint y: 150, endPoint x: 277, endPoint y: 162, distance: 11.8
click at [274, 150] on div at bounding box center [269, 153] width 37 height 20
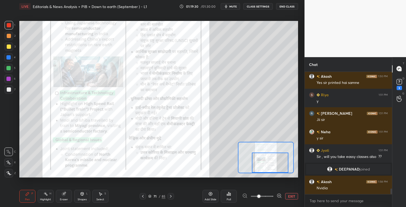
drag, startPoint x: 272, startPoint y: 149, endPoint x: 272, endPoint y: 160, distance: 10.2
click at [272, 160] on div at bounding box center [270, 163] width 37 height 20
click at [172, 197] on icon at bounding box center [171, 196] width 4 height 4
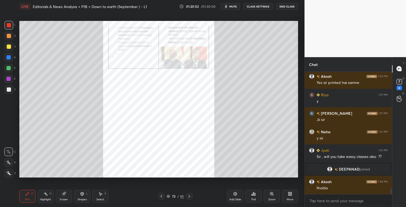
drag, startPoint x: 269, startPoint y: 192, endPoint x: 265, endPoint y: 191, distance: 4.7
click at [268, 192] on div "Zoom" at bounding box center [272, 196] width 16 height 13
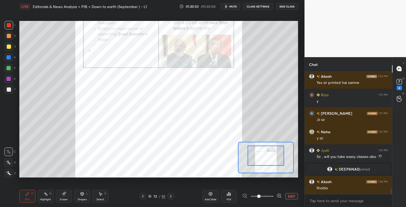
click at [267, 150] on div at bounding box center [266, 156] width 37 height 20
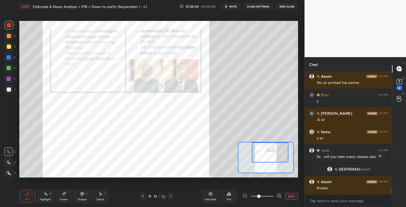
click at [269, 149] on div at bounding box center [270, 153] width 37 height 20
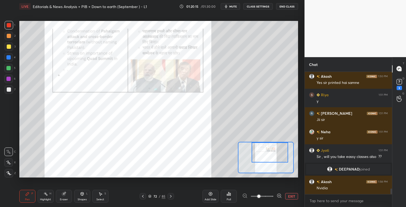
click at [172, 195] on icon at bounding box center [171, 196] width 4 height 4
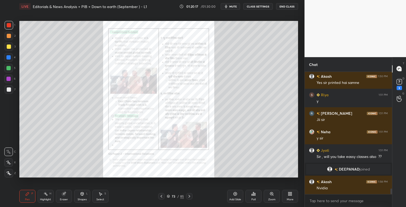
drag, startPoint x: 273, startPoint y: 193, endPoint x: 271, endPoint y: 186, distance: 7.0
click at [273, 193] on icon at bounding box center [272, 194] width 4 height 4
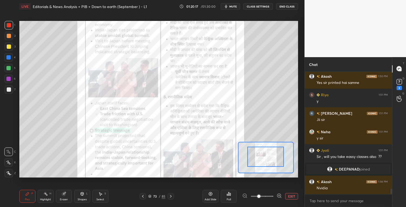
click at [272, 148] on div at bounding box center [265, 157] width 37 height 20
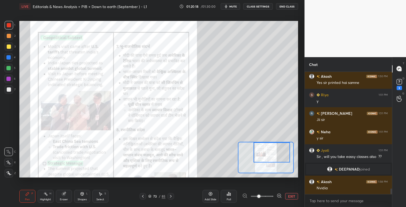
drag, startPoint x: 272, startPoint y: 150, endPoint x: 275, endPoint y: 162, distance: 11.8
click at [276, 148] on div at bounding box center [272, 153] width 37 height 20
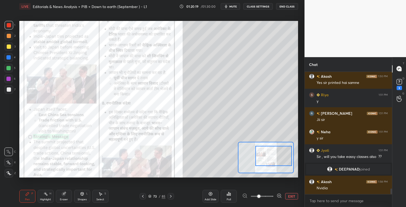
drag, startPoint x: 273, startPoint y: 167, endPoint x: 274, endPoint y: 163, distance: 3.7
click at [275, 163] on div at bounding box center [273, 156] width 37 height 20
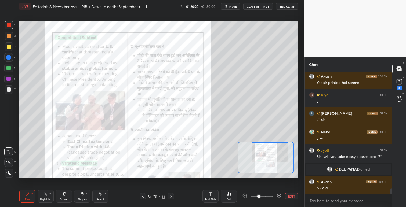
click at [270, 155] on div at bounding box center [270, 153] width 37 height 20
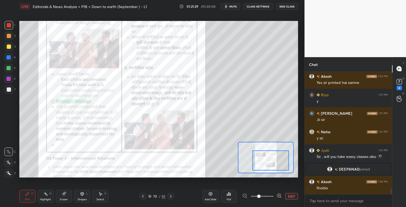
drag, startPoint x: 268, startPoint y: 149, endPoint x: 268, endPoint y: 157, distance: 8.1
click at [268, 157] on div at bounding box center [270, 161] width 37 height 20
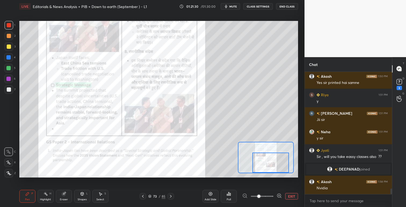
click at [269, 157] on div at bounding box center [270, 163] width 37 height 20
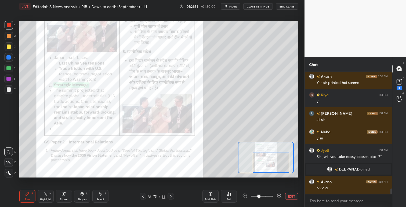
click at [269, 155] on div at bounding box center [271, 163] width 37 height 20
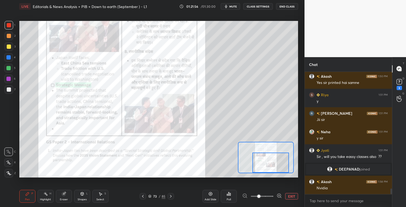
click at [294, 195] on button "EXIT" at bounding box center [291, 196] width 13 height 6
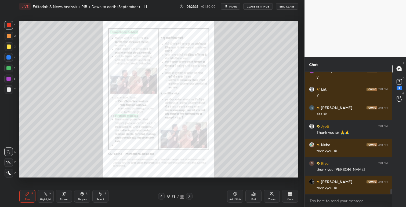
scroll to position [2858, 0]
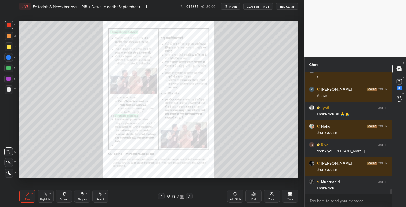
click at [286, 5] on button "End Class" at bounding box center [287, 6] width 22 height 6
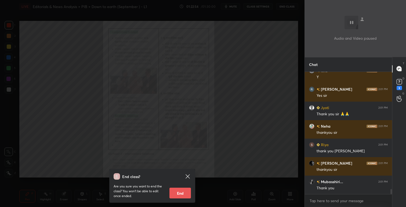
click at [181, 194] on button "End" at bounding box center [179, 193] width 21 height 11
type textarea "x"
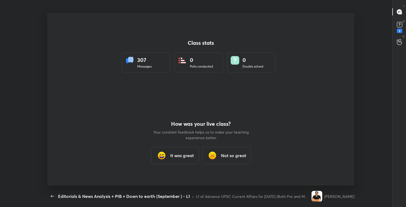
scroll to position [26684, 26462]
click at [180, 157] on h3 "It was great" at bounding box center [182, 156] width 24 height 6
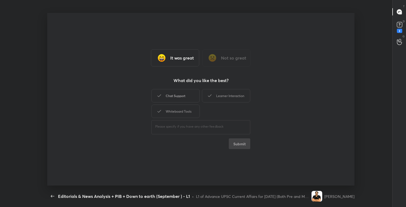
click at [183, 92] on div "Chat Support" at bounding box center [175, 95] width 48 height 13
click at [212, 93] on icon at bounding box center [210, 96] width 6 height 6
click at [174, 112] on div "Whiteboard Tools" at bounding box center [175, 111] width 48 height 13
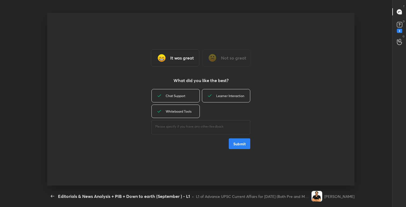
click at [239, 147] on button "Submit" at bounding box center [239, 144] width 21 height 11
